Goal: Task Accomplishment & Management: Manage account settings

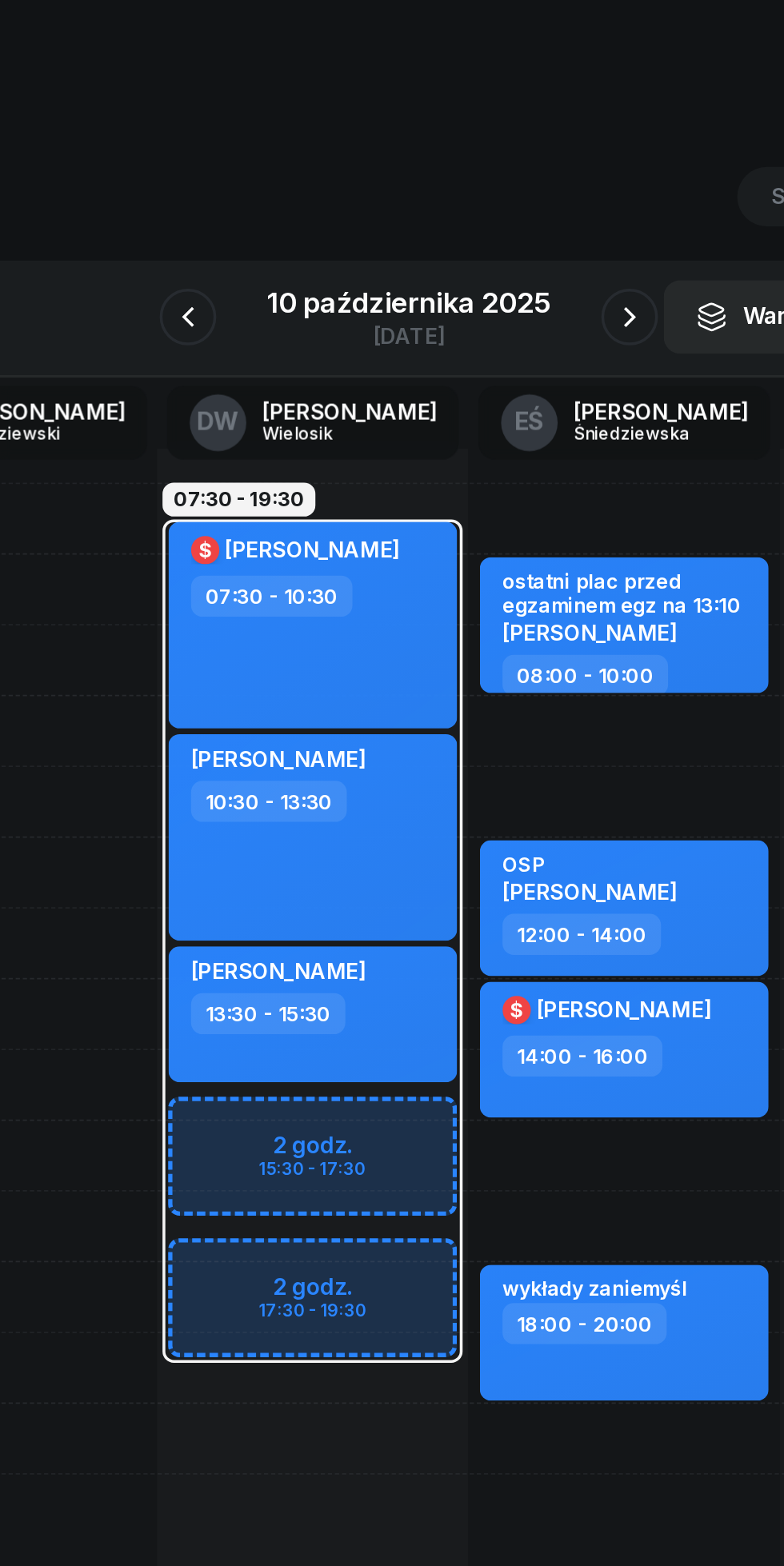
scroll to position [0, 22]
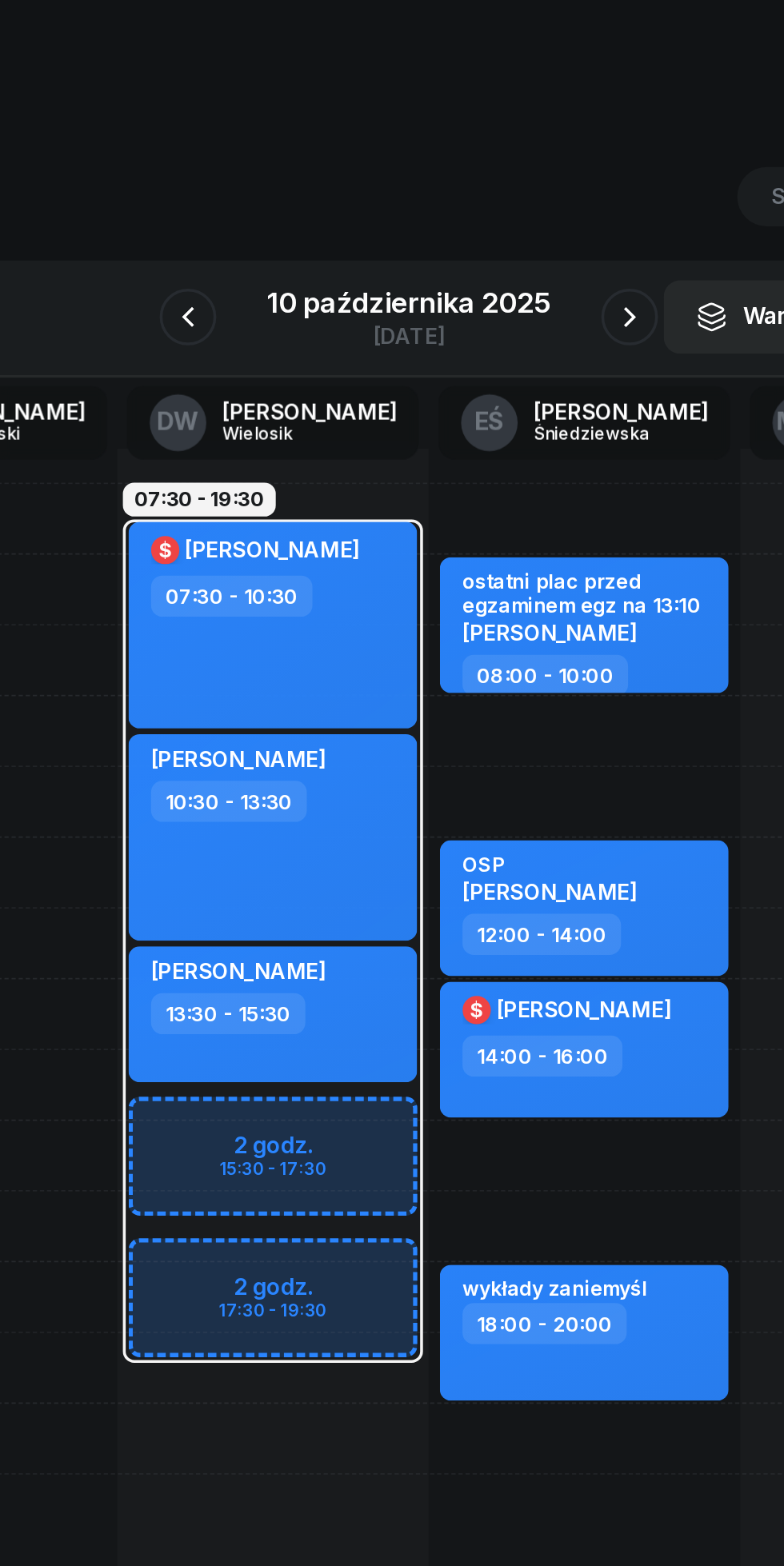
click at [360, 342] on div "07:30 - 10:30" at bounding box center [317, 337] width 141 height 23
select select "07"
select select "30"
select select "10"
select select "30"
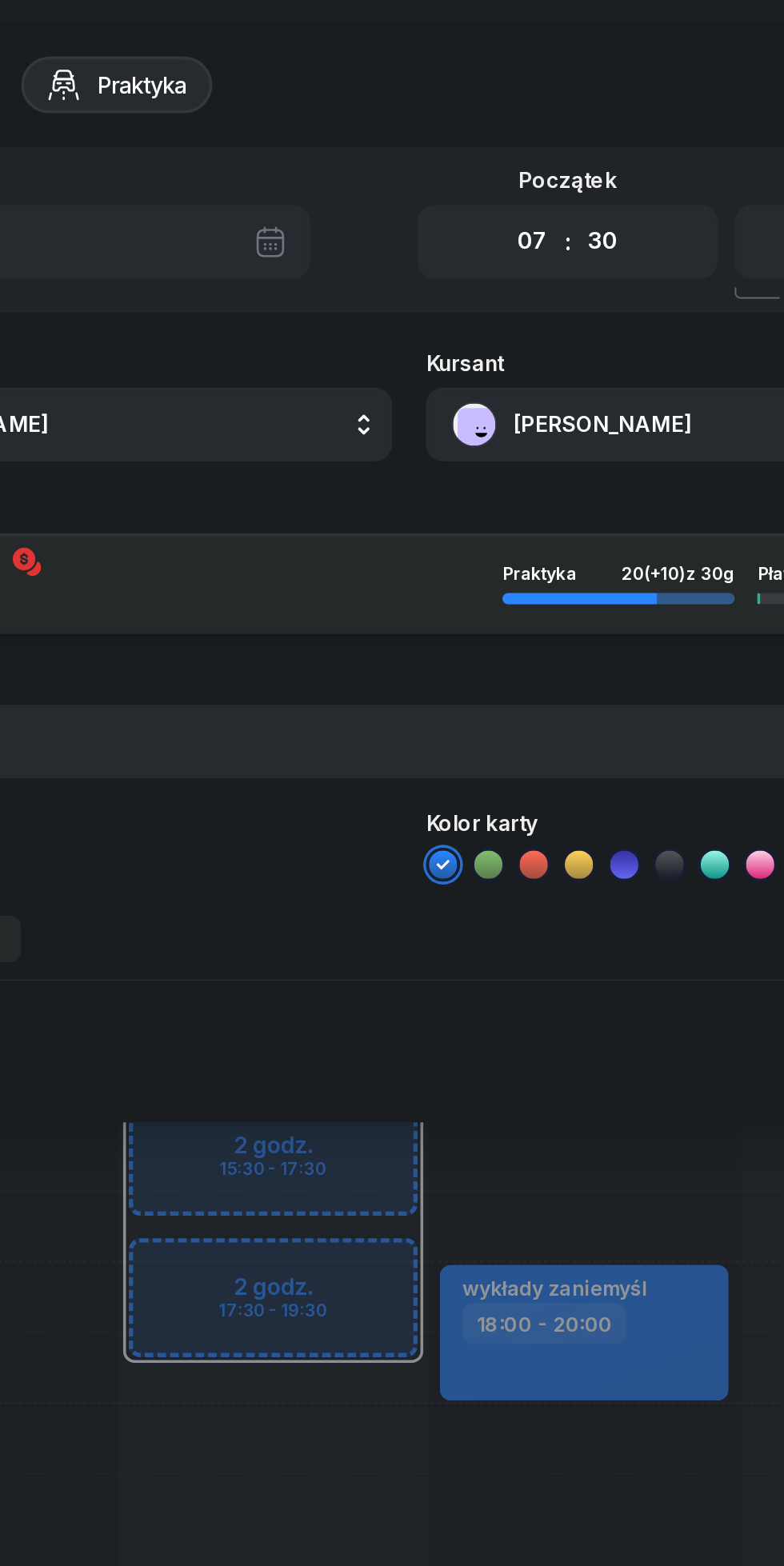
click at [486, 232] on button "[PERSON_NAME]" at bounding box center [574, 240] width 344 height 42
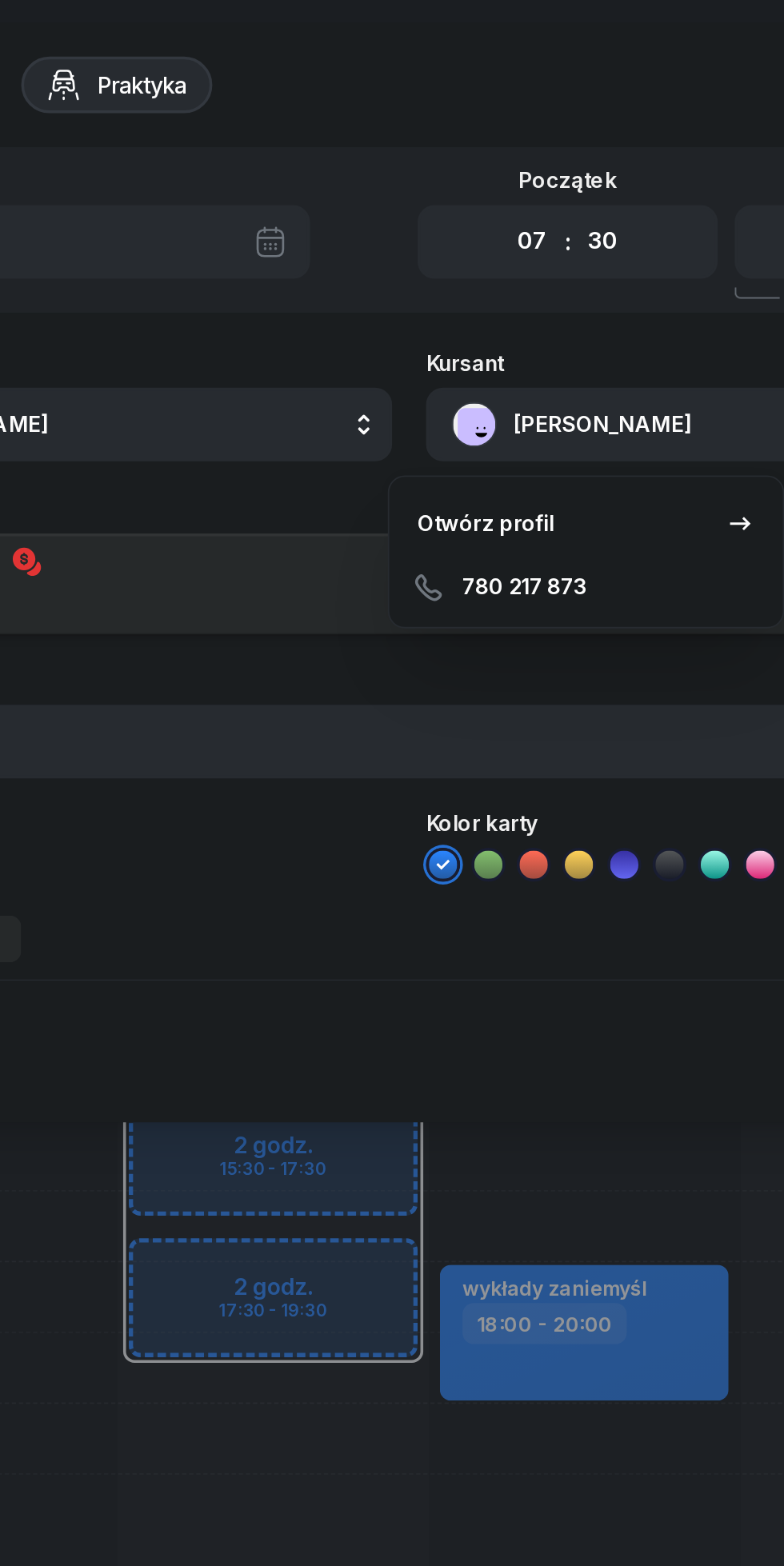
click at [435, 281] on link "Otwórz profil" at bounding box center [491, 295] width 209 height 40
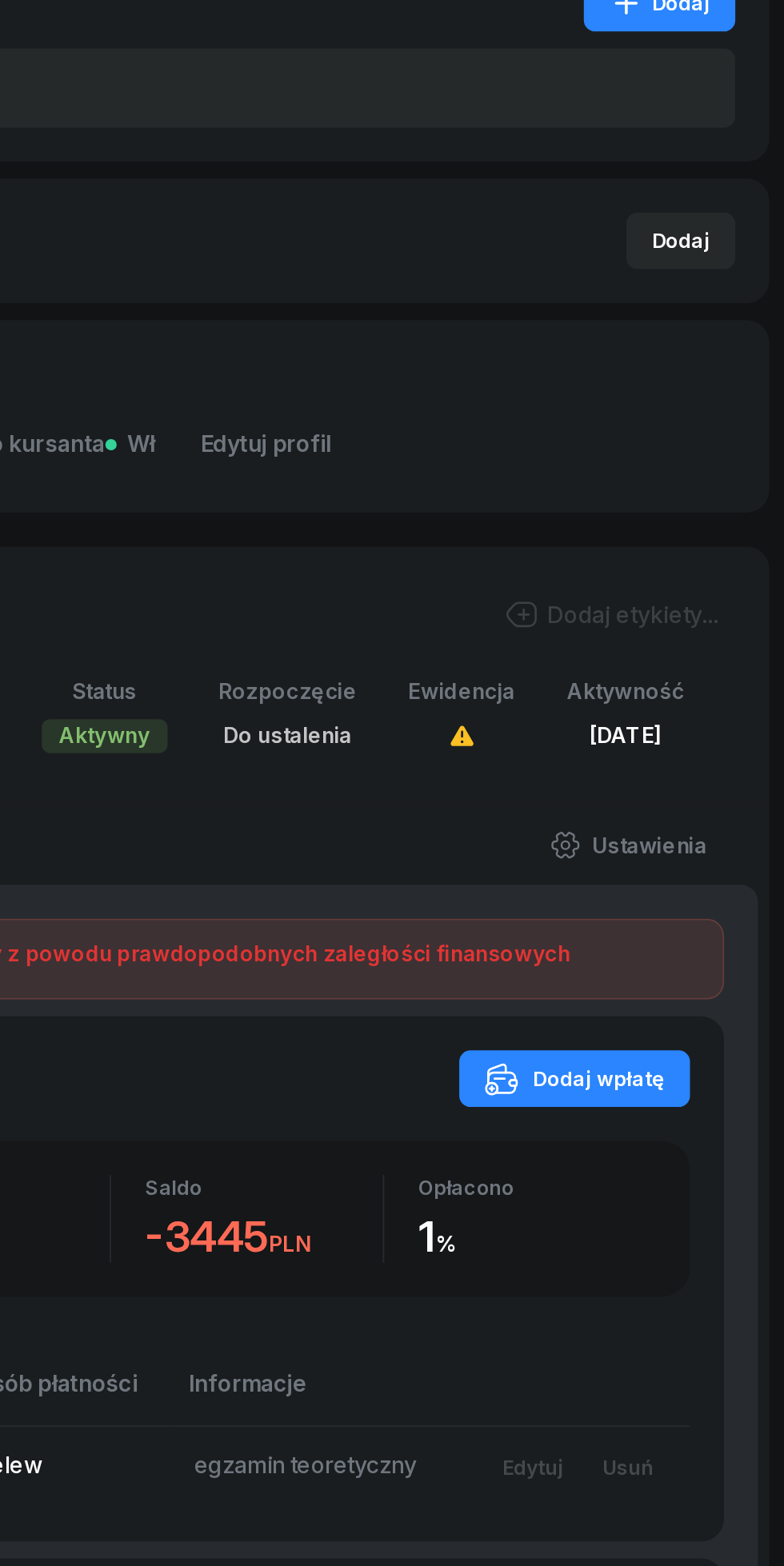
click at [668, 893] on div "Dodaj wpłatę" at bounding box center [655, 893] width 101 height 20
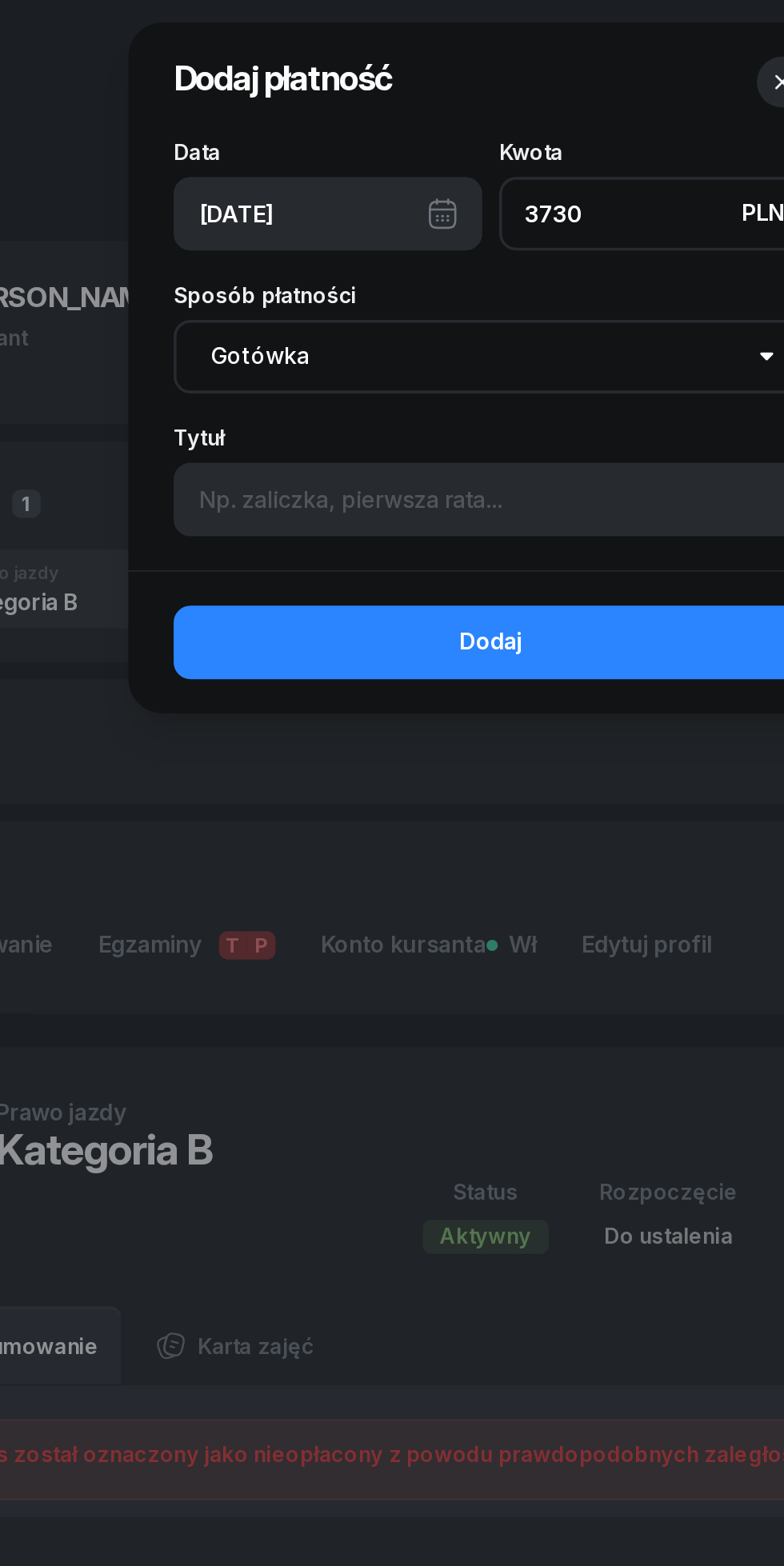
type input "3730"
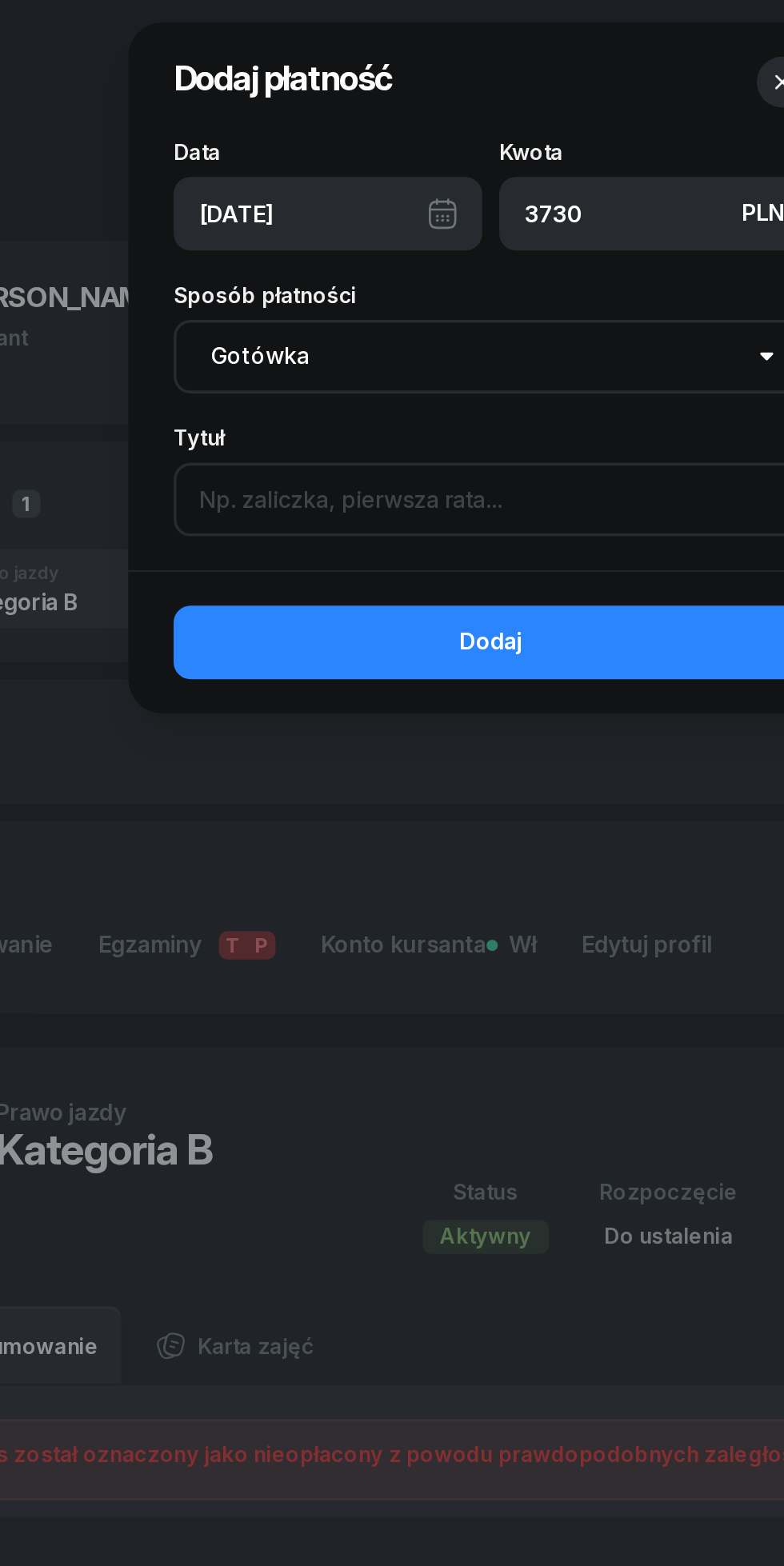
click at [245, 278] on input at bounding box center [392, 282] width 358 height 42
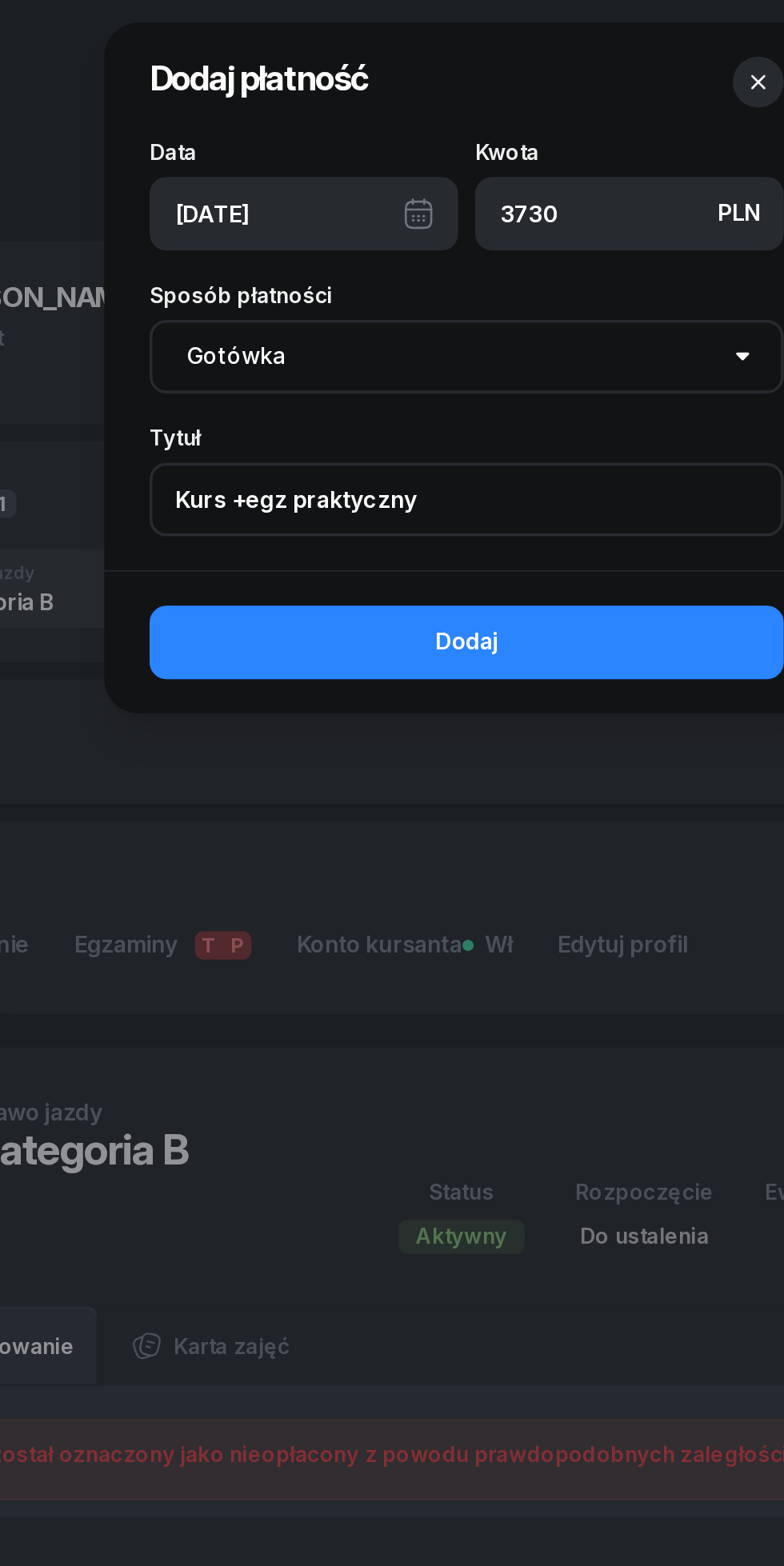
type input "Kurs +egz praktyczny"
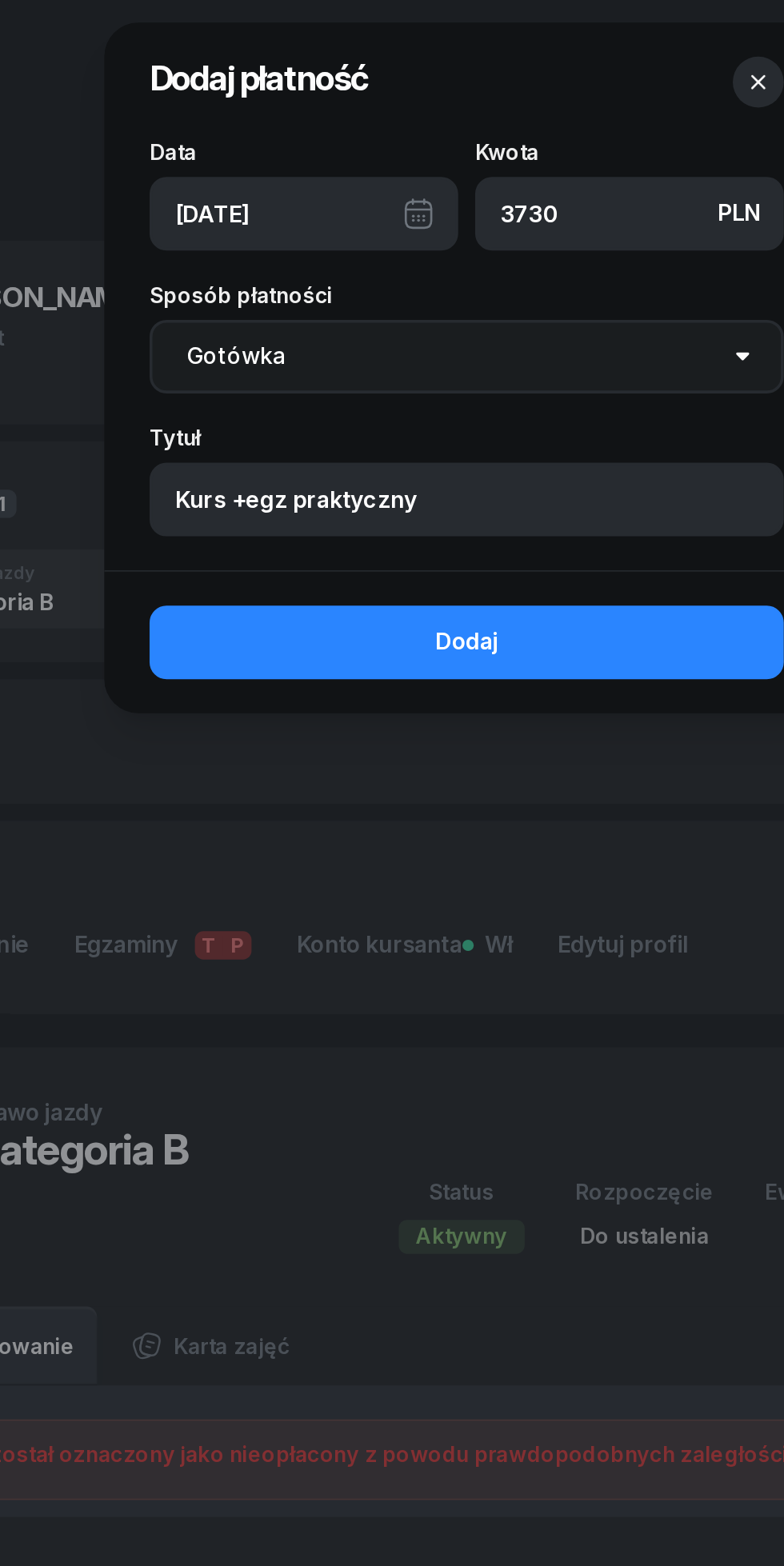
click at [263, 208] on select "Gotówka Karta Przelew Płatności online BLIK" at bounding box center [392, 201] width 358 height 42
select select "transfer"
click at [213, 181] on select "Gotówka Karta Przelew Płatności online BLIK" at bounding box center [392, 201] width 358 height 42
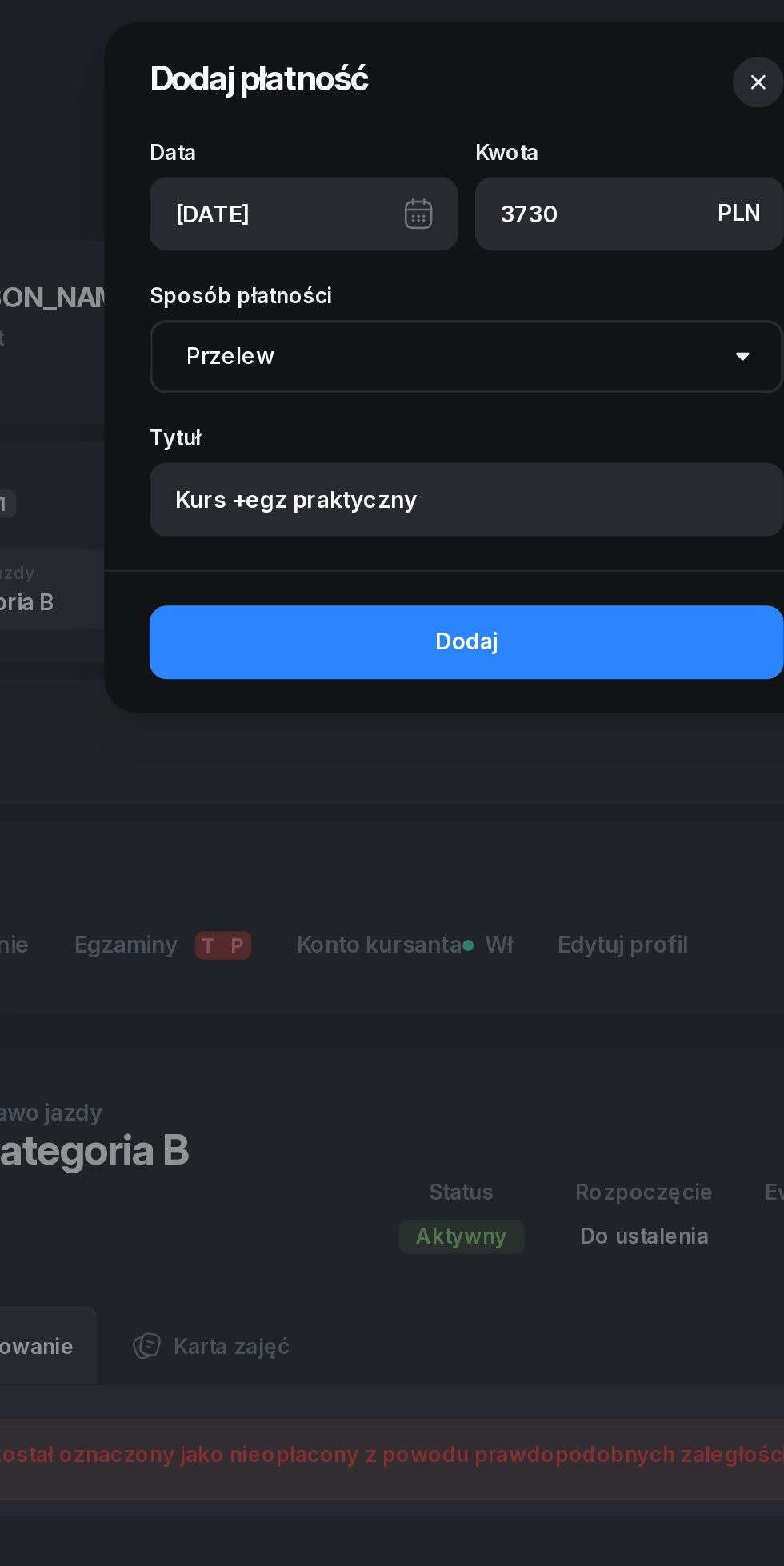
click at [357, 361] on button "Dodaj" at bounding box center [392, 363] width 358 height 42
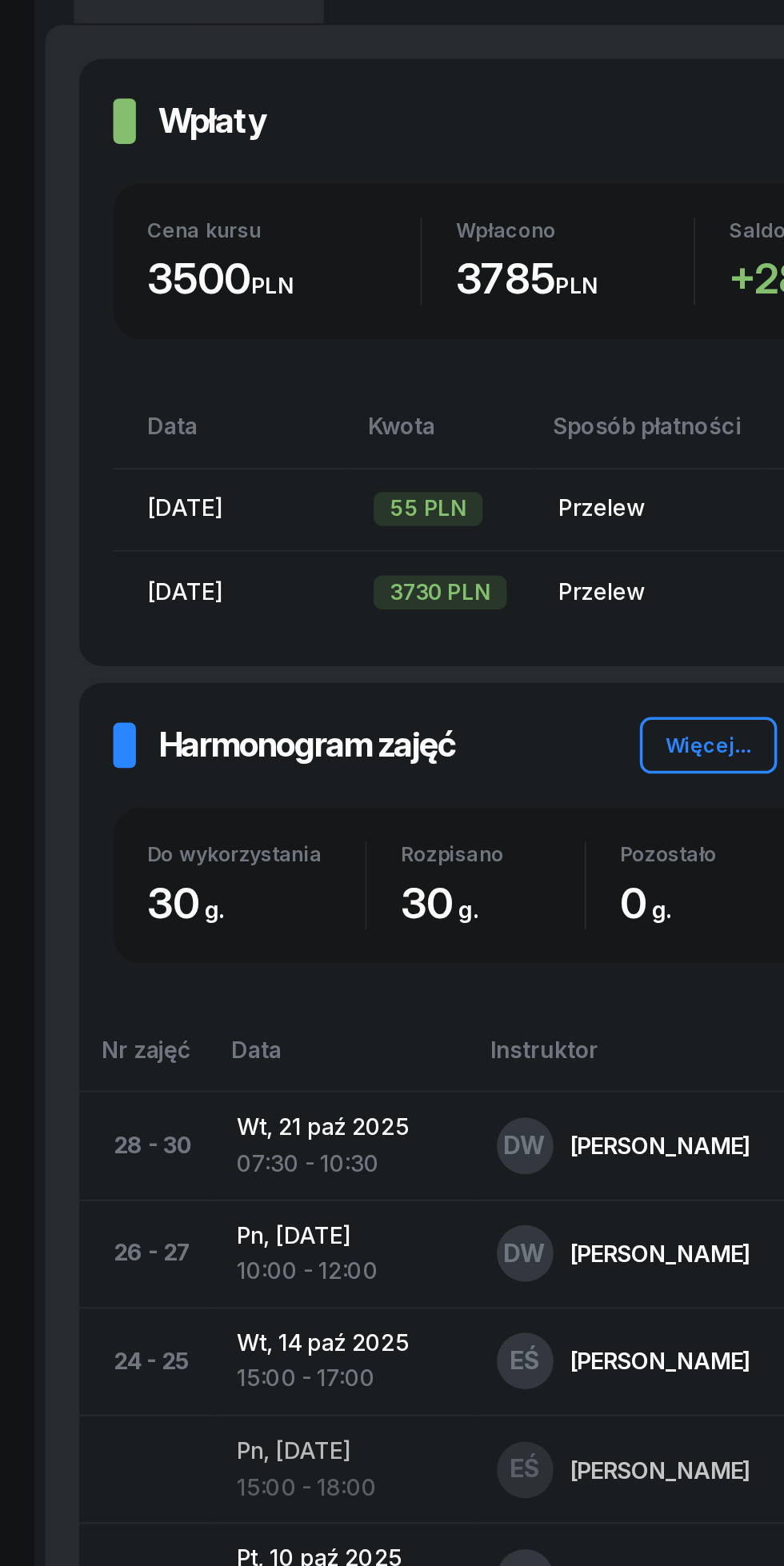
scroll to position [92, 0]
